Goal: Use online tool/utility: Utilize a website feature to perform a specific function

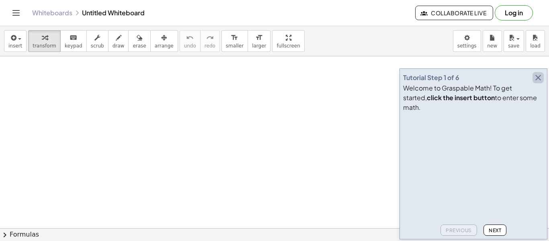
click at [541, 82] on icon "button" at bounding box center [539, 78] width 10 height 10
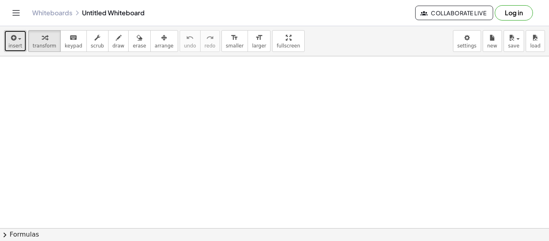
click at [23, 34] on button "insert" at bounding box center [15, 41] width 23 height 22
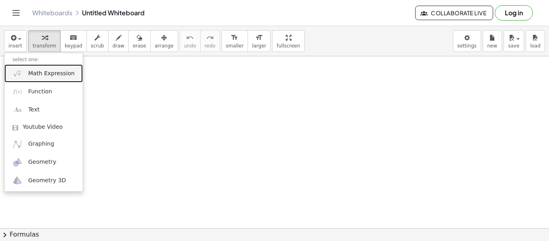
click at [74, 72] on link "Math Expression" at bounding box center [43, 73] width 78 height 18
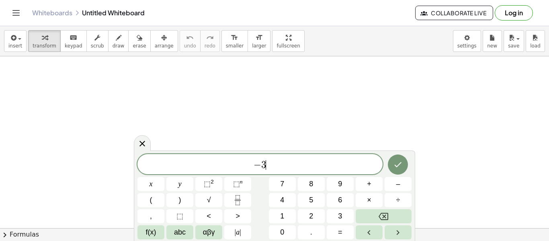
scroll to position [2, 0]
click at [237, 200] on rect "Fraction" at bounding box center [238, 200] width 6 height 0
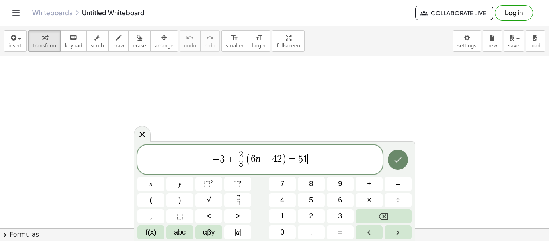
click at [402, 163] on icon "Done" at bounding box center [398, 160] width 10 height 10
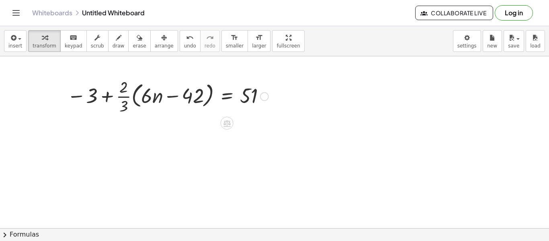
click at [267, 98] on div at bounding box center [264, 96] width 9 height 9
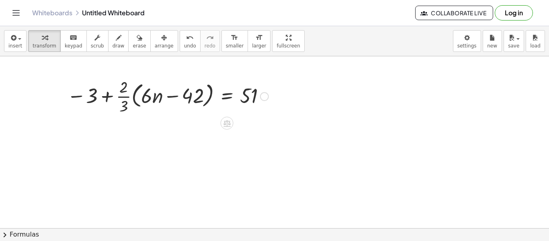
click at [265, 93] on div "Fix a mistake Transform line Copy line as LaTeX Copy derivation as LaTeX Expand…" at bounding box center [264, 96] width 9 height 9
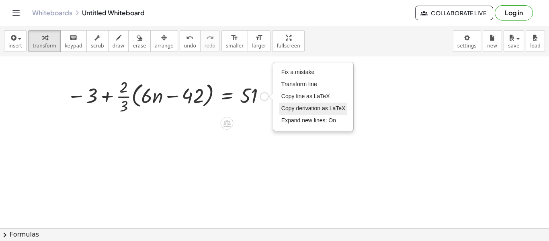
click at [302, 111] on span "Copy derivation as LaTeX" at bounding box center [314, 108] width 64 height 6
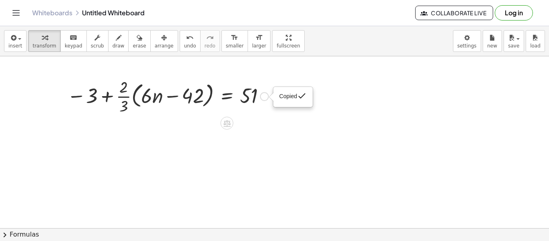
click at [290, 103] on div "Copied done" at bounding box center [293, 96] width 39 height 19
click at [269, 98] on div at bounding box center [271, 97] width 4 height 9
click at [266, 98] on div "Copied done" at bounding box center [264, 96] width 9 height 9
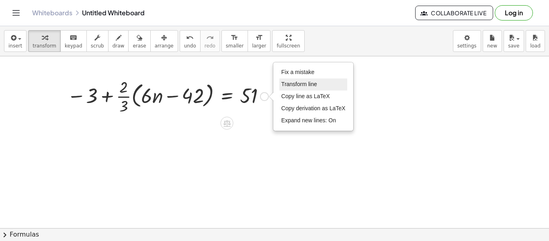
click at [284, 78] on li "Transform line" at bounding box center [314, 84] width 68 height 12
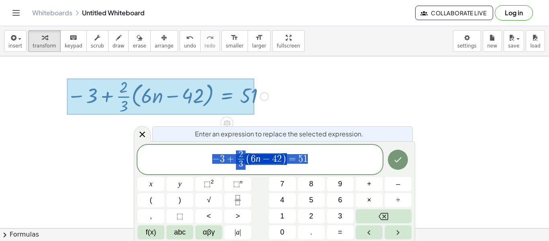
click at [251, 95] on div at bounding box center [160, 96] width 187 height 36
click at [261, 96] on div "Fix a mistake Transform line Copy line as LaTeX Copy derivation as LaTeX Expand…" at bounding box center [264, 96] width 9 height 9
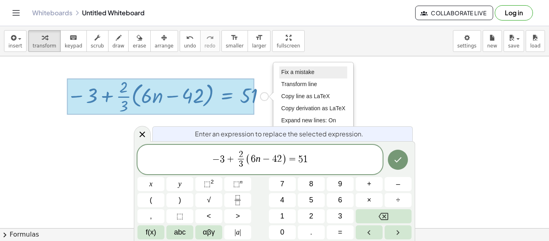
click at [287, 76] on li "Fix a mistake" at bounding box center [314, 72] width 68 height 12
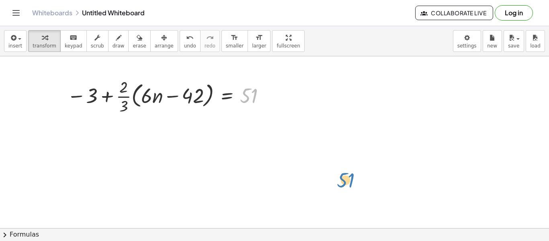
drag, startPoint x: 253, startPoint y: 93, endPoint x: 357, endPoint y: 183, distance: 137.1
drag, startPoint x: 120, startPoint y: 94, endPoint x: 147, endPoint y: 92, distance: 26.7
click at [147, 92] on div at bounding box center [168, 96] width 210 height 40
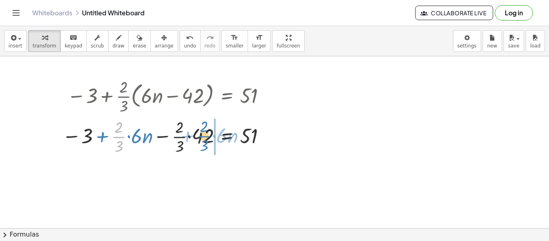
drag, startPoint x: 119, startPoint y: 137, endPoint x: 204, endPoint y: 136, distance: 85.3
click at [204, 136] on div at bounding box center [165, 136] width 214 height 40
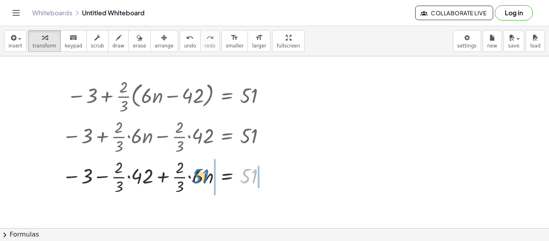
drag, startPoint x: 251, startPoint y: 177, endPoint x: 195, endPoint y: 177, distance: 56.3
click at [195, 177] on div at bounding box center [165, 176] width 214 height 40
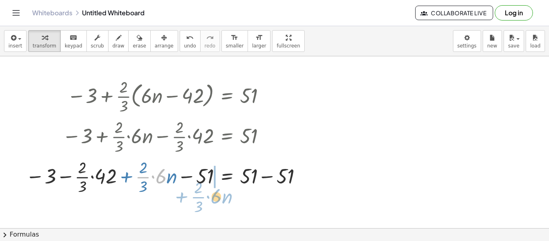
drag, startPoint x: 152, startPoint y: 175, endPoint x: 208, endPoint y: 194, distance: 59.5
click at [208, 194] on div at bounding box center [165, 176] width 287 height 40
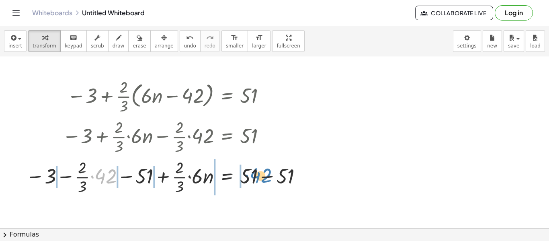
drag, startPoint x: 112, startPoint y: 183, endPoint x: 266, endPoint y: 180, distance: 153.7
click at [266, 180] on div at bounding box center [165, 176] width 287 height 40
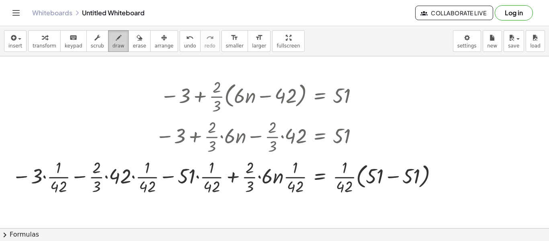
click at [117, 42] on button "draw" at bounding box center [118, 41] width 21 height 22
drag, startPoint x: 173, startPoint y: 81, endPoint x: 194, endPoint y: 108, distance: 34.3
drag, startPoint x: 192, startPoint y: 106, endPoint x: 178, endPoint y: 124, distance: 22.6
